Goal: Information Seeking & Learning: Learn about a topic

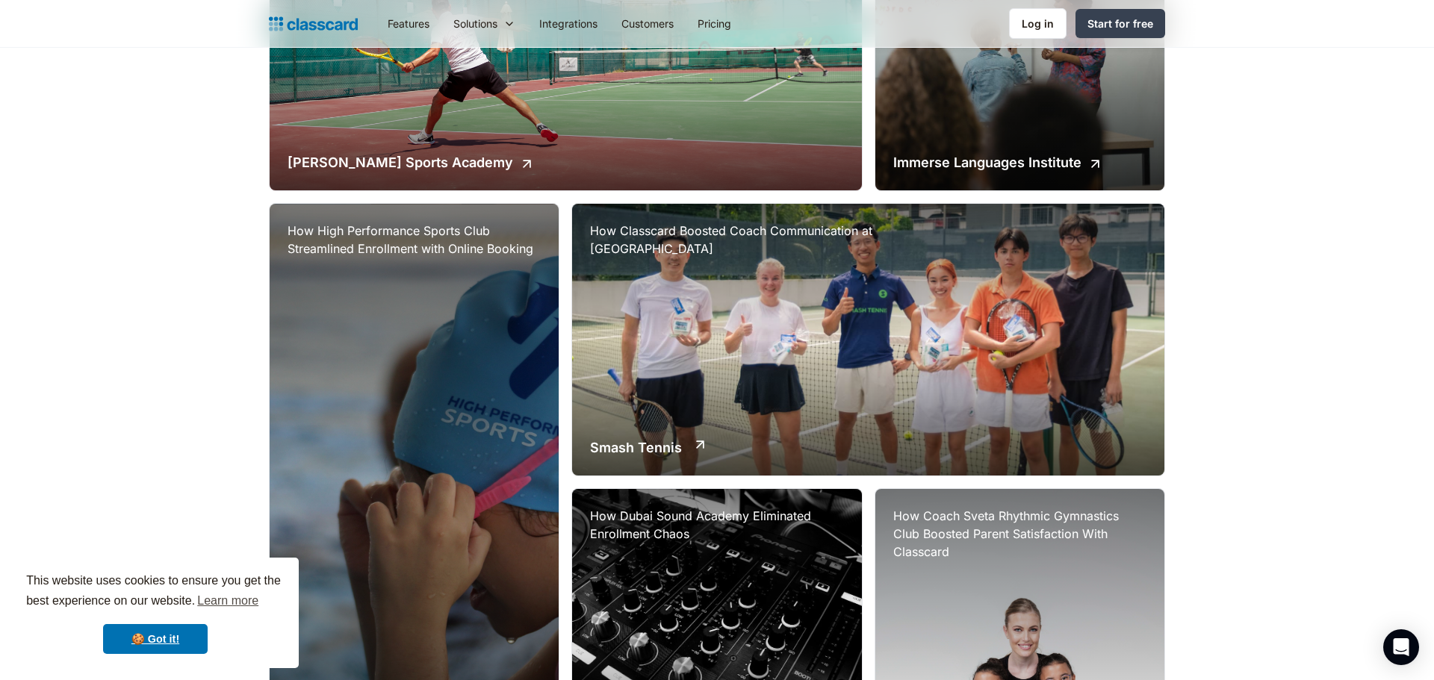
scroll to position [506, 0]
click at [674, 331] on div "How Classcard Boosted Coach Communication at Smash Tennis Academy Smash Tennis" at bounding box center [868, 339] width 592 height 272
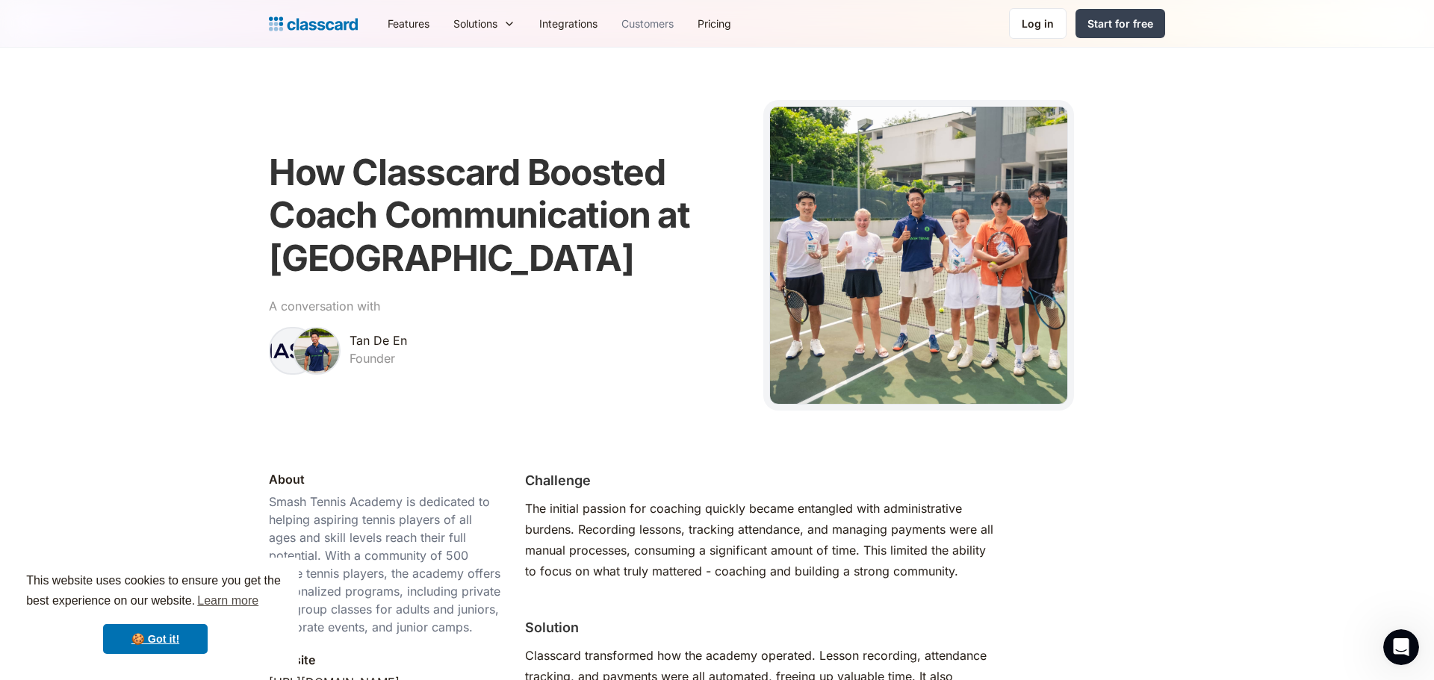
click at [637, 16] on link "Customers" at bounding box center [648, 24] width 76 height 34
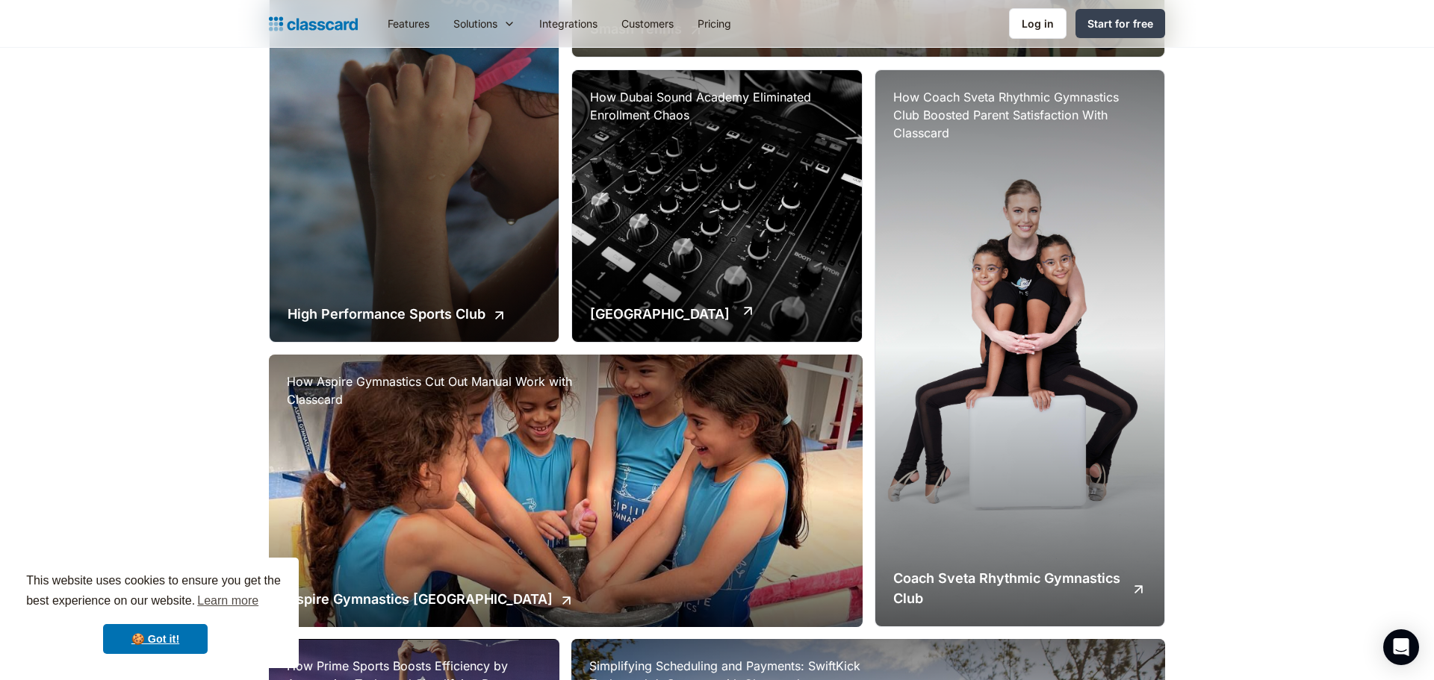
scroll to position [1021, 0]
